Goal: Task Accomplishment & Management: Manage account settings

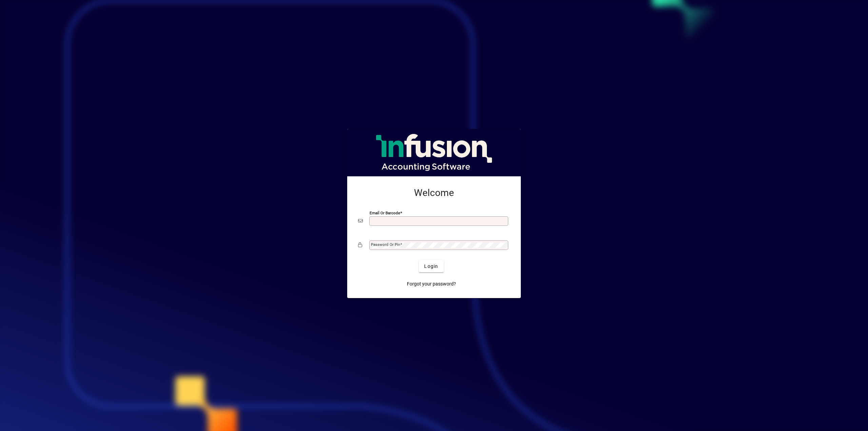
click at [454, 222] on input "Email or Barcode" at bounding box center [439, 220] width 137 height 5
type input "**********"
click at [434, 264] on span "Login" at bounding box center [431, 266] width 14 height 7
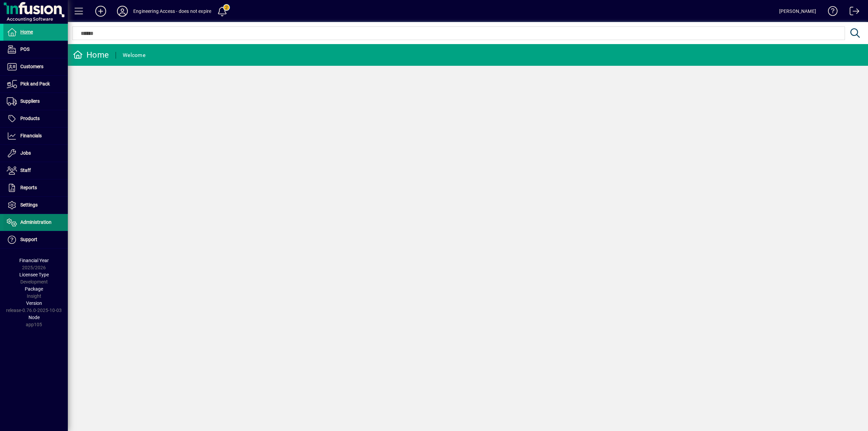
click at [32, 224] on span "Administration" at bounding box center [35, 221] width 31 height 5
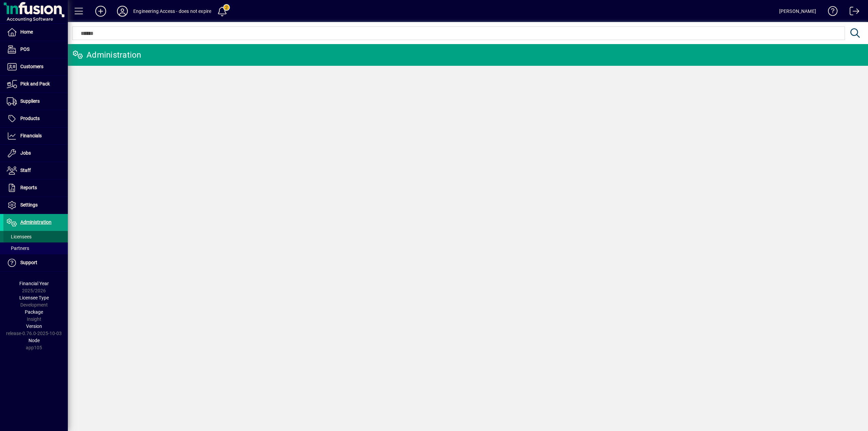
click at [24, 235] on span "Licensees" at bounding box center [19, 236] width 25 height 5
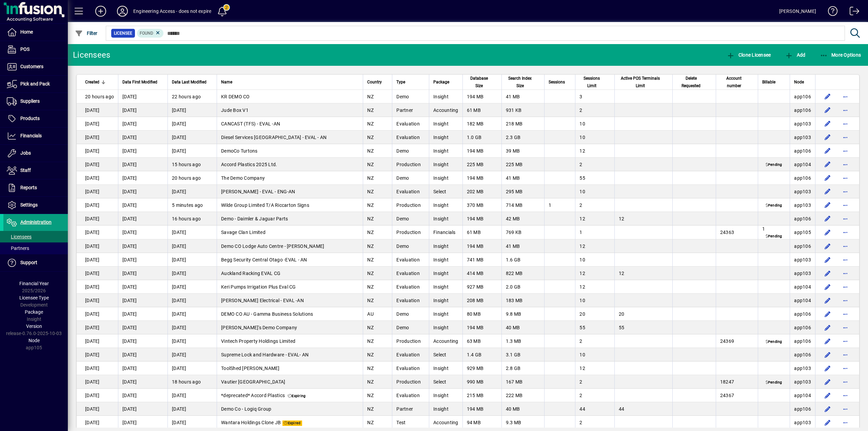
click at [550, 83] on span "Sessions" at bounding box center [556, 81] width 16 height 7
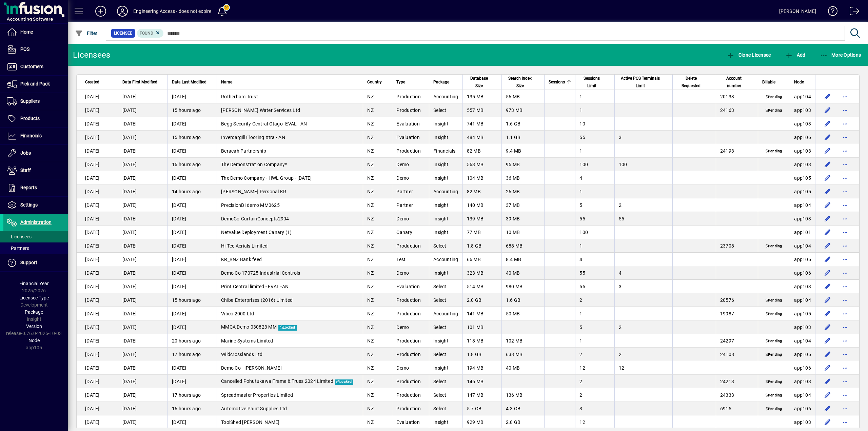
click at [549, 84] on span "Sessions" at bounding box center [556, 81] width 16 height 7
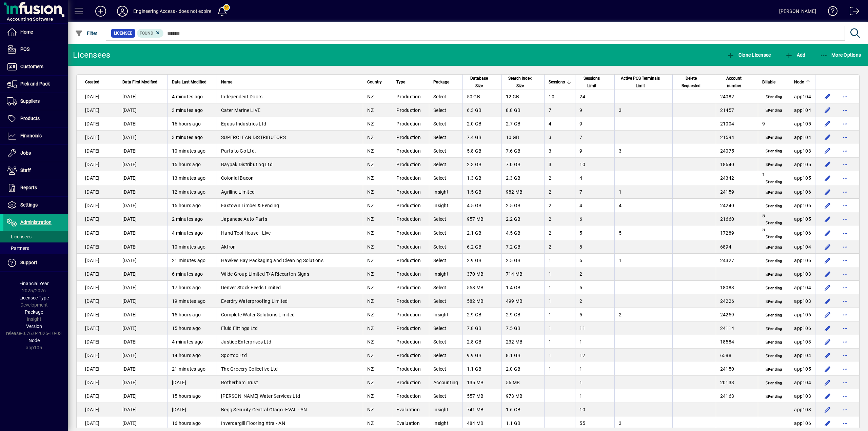
click at [796, 82] on span "Node" at bounding box center [799, 81] width 10 height 7
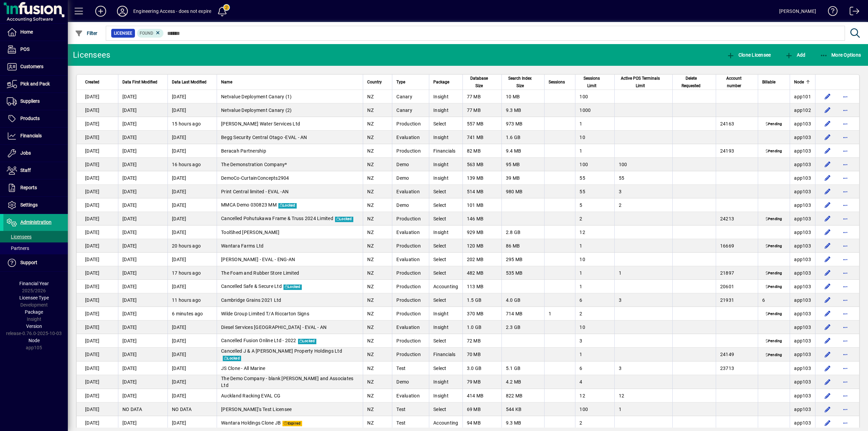
click at [796, 82] on span "Node" at bounding box center [799, 81] width 10 height 7
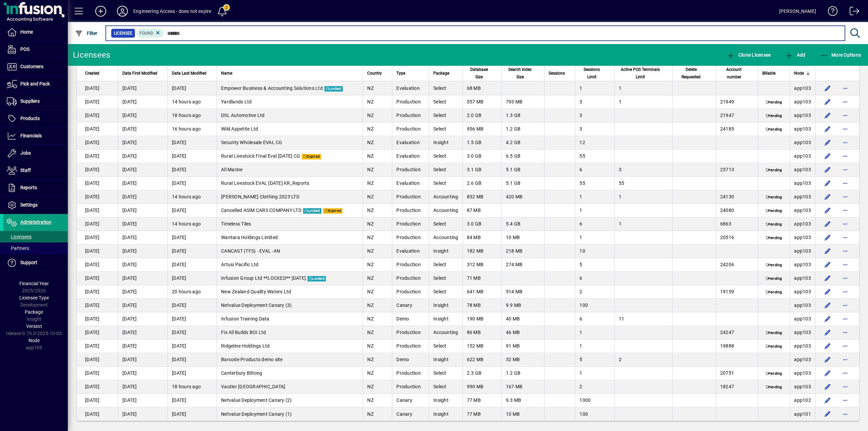
scroll to position [3336, 0]
